Goal: Task Accomplishment & Management: Manage account settings

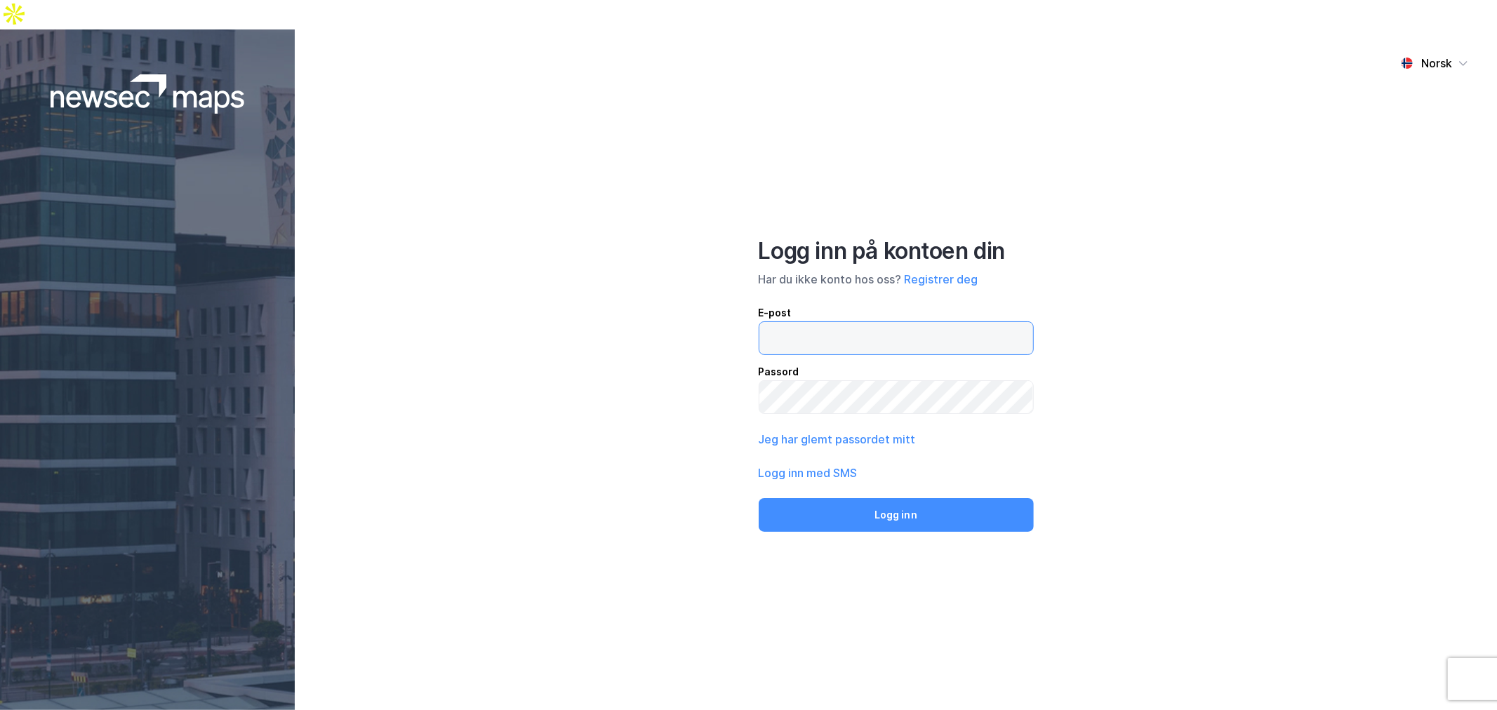
click at [790, 322] on input "email" at bounding box center [896, 338] width 274 height 32
type input "[EMAIL_ADDRESS][DOMAIN_NAME]"
click at [829, 431] on button "Jeg har glemt passordet mitt" at bounding box center [837, 439] width 157 height 17
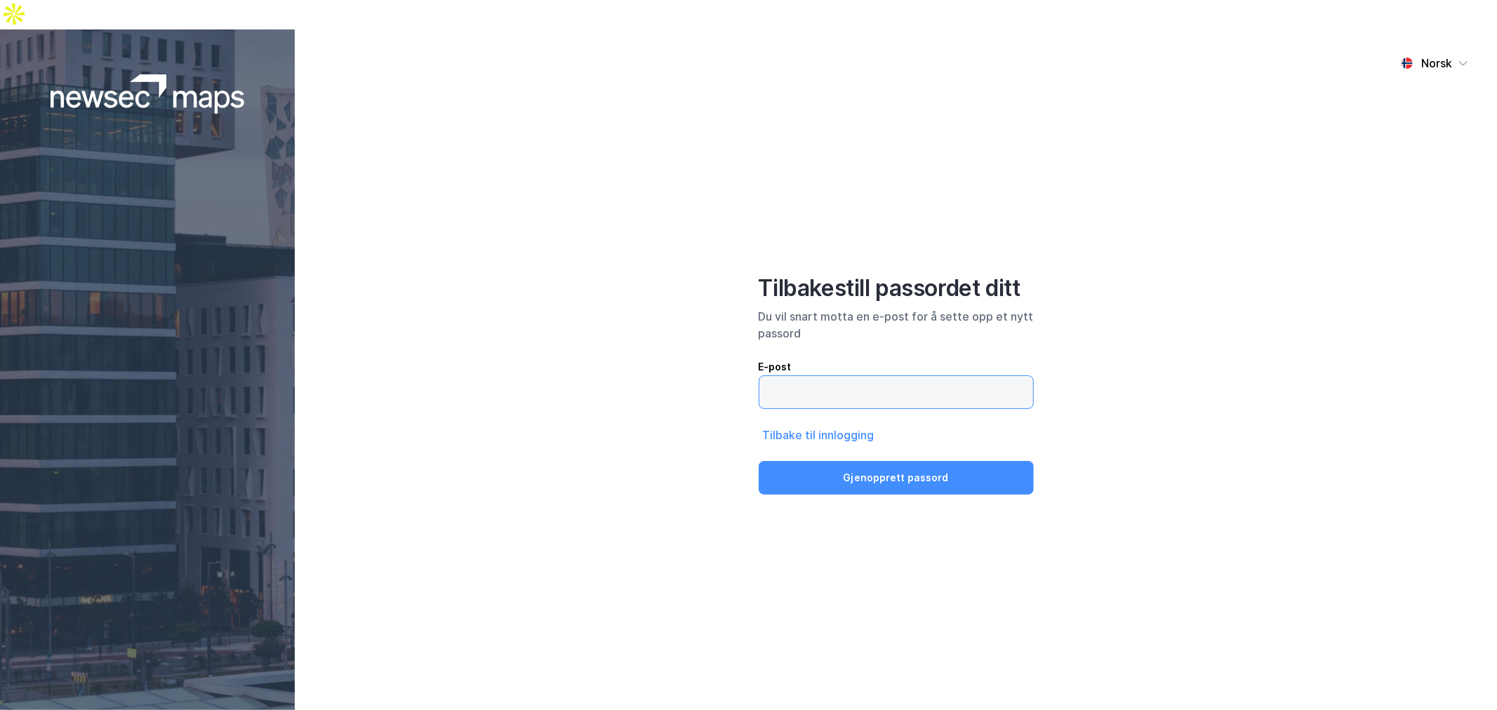
click at [801, 376] on input "email" at bounding box center [896, 392] width 274 height 32
type input "[EMAIL_ADDRESS][DOMAIN_NAME]"
click at [892, 461] on button "Gjenopprett passord" at bounding box center [896, 478] width 275 height 34
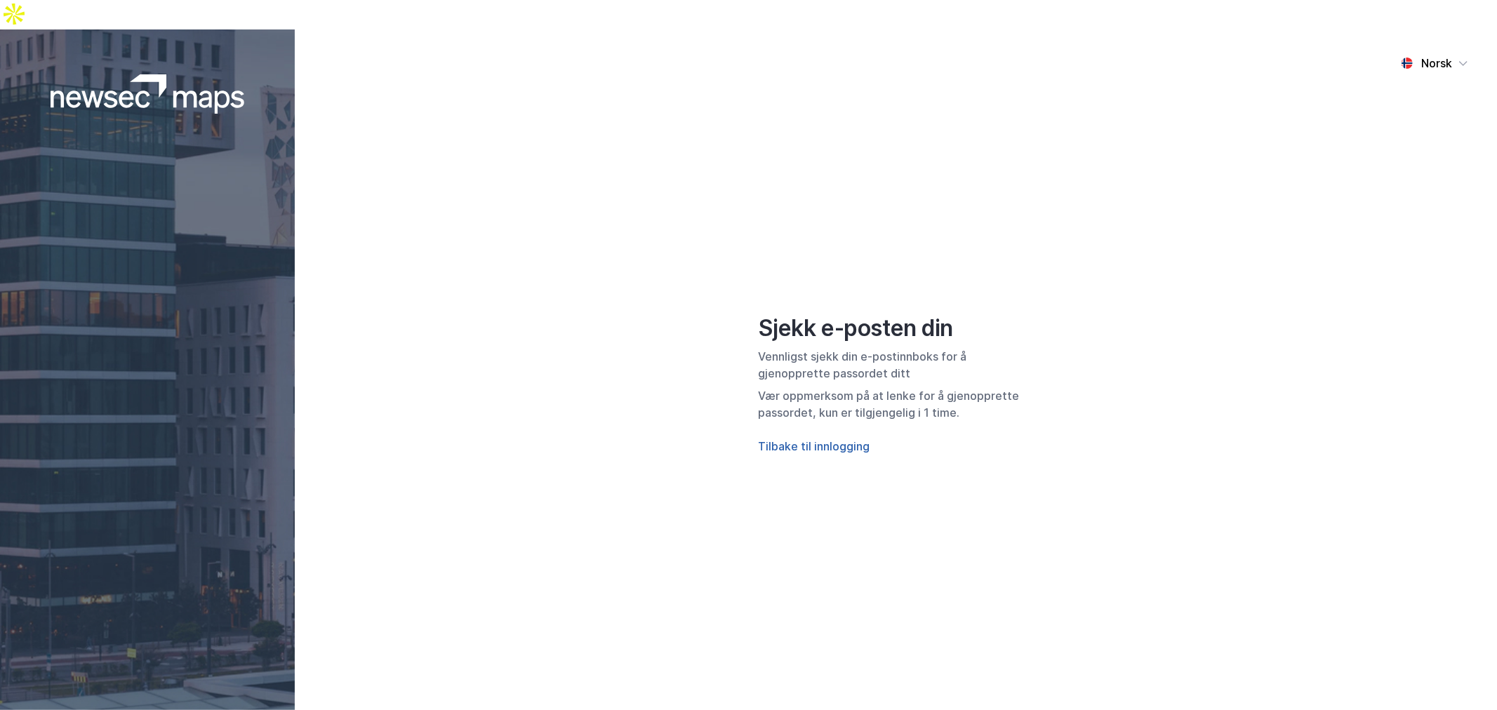
click at [840, 438] on button "Tilbake til innlogging" at bounding box center [815, 446] width 112 height 17
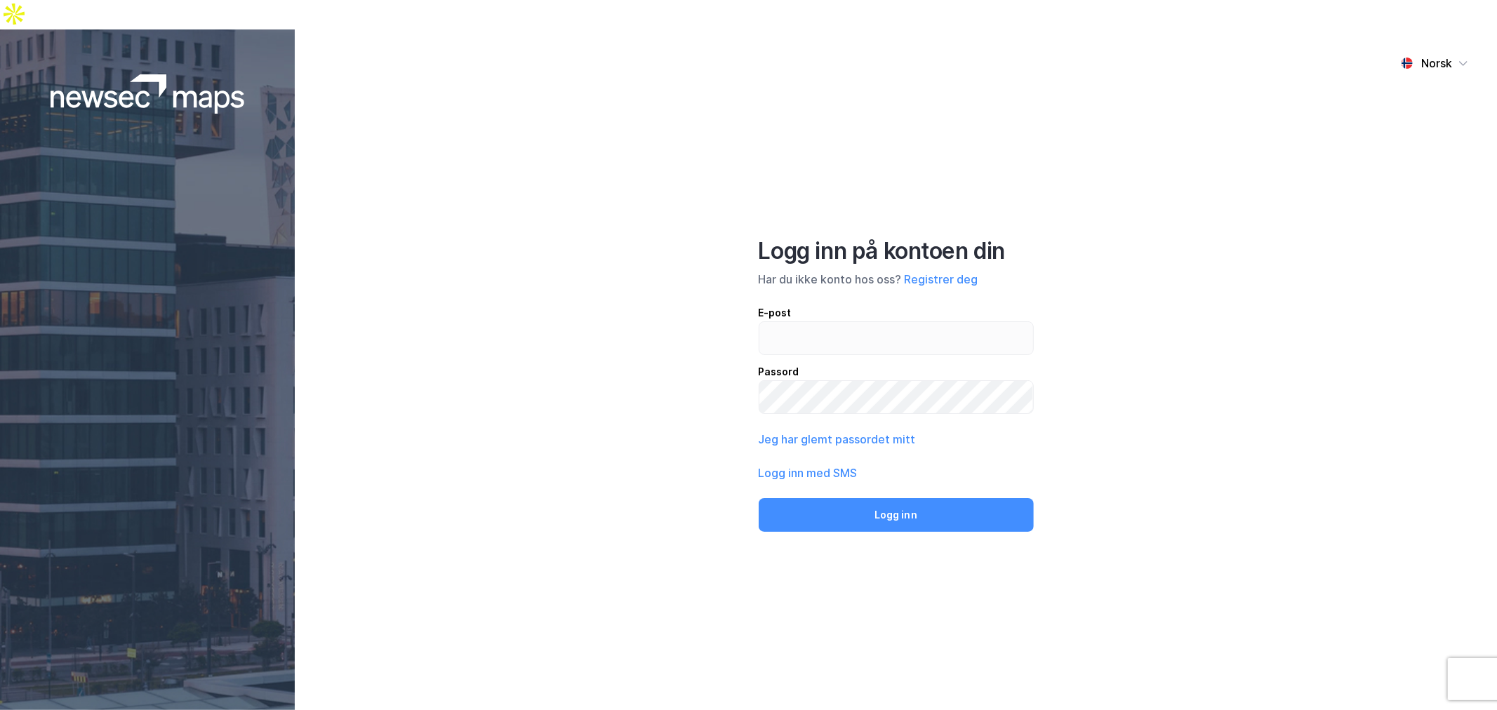
click at [524, 218] on div "Norsk Logg inn på kontoen din Har du ikke konto hos oss? Registrer deg E-post P…" at bounding box center [896, 384] width 1202 height 710
click at [841, 322] on input "email" at bounding box center [896, 338] width 274 height 32
click at [593, 278] on div "Norsk Logg inn på kontoen din Har du ikke konto hos oss? Registrer deg E-post P…" at bounding box center [896, 384] width 1202 height 710
click at [314, 254] on div "Norsk Logg inn på kontoen din Har du ikke konto hos oss? Registrer deg E-post P…" at bounding box center [896, 384] width 1202 height 710
